Goal: Find specific page/section: Find specific page/section

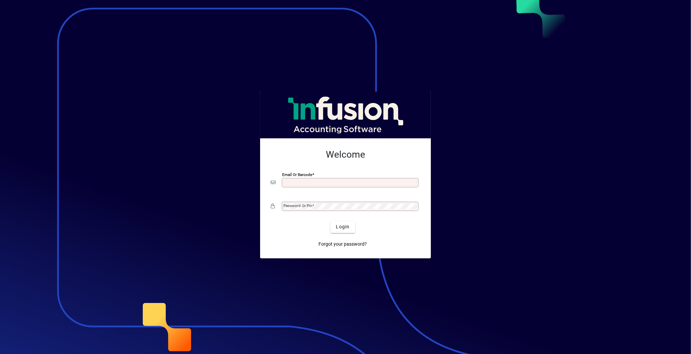
click at [287, 183] on input "Email or Barcode" at bounding box center [350, 182] width 135 height 5
type input "**********"
click at [289, 205] on mat-label "Password or Pin" at bounding box center [297, 205] width 29 height 5
click at [330, 221] on button "Login" at bounding box center [342, 227] width 24 height 12
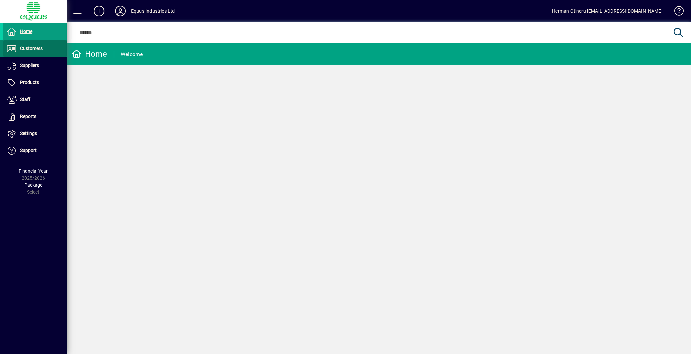
click at [44, 50] on span at bounding box center [34, 49] width 63 height 16
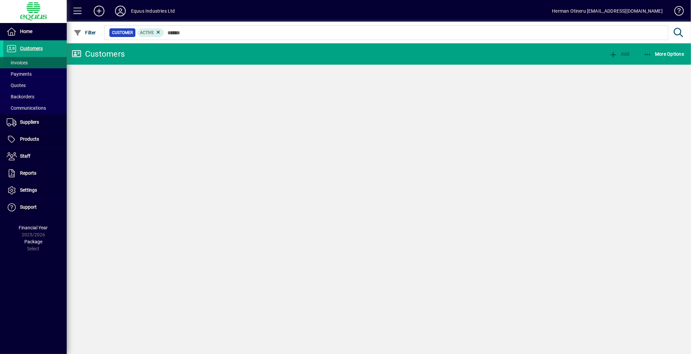
click at [29, 63] on span at bounding box center [34, 63] width 63 height 16
